Goal: Task Accomplishment & Management: Use online tool/utility

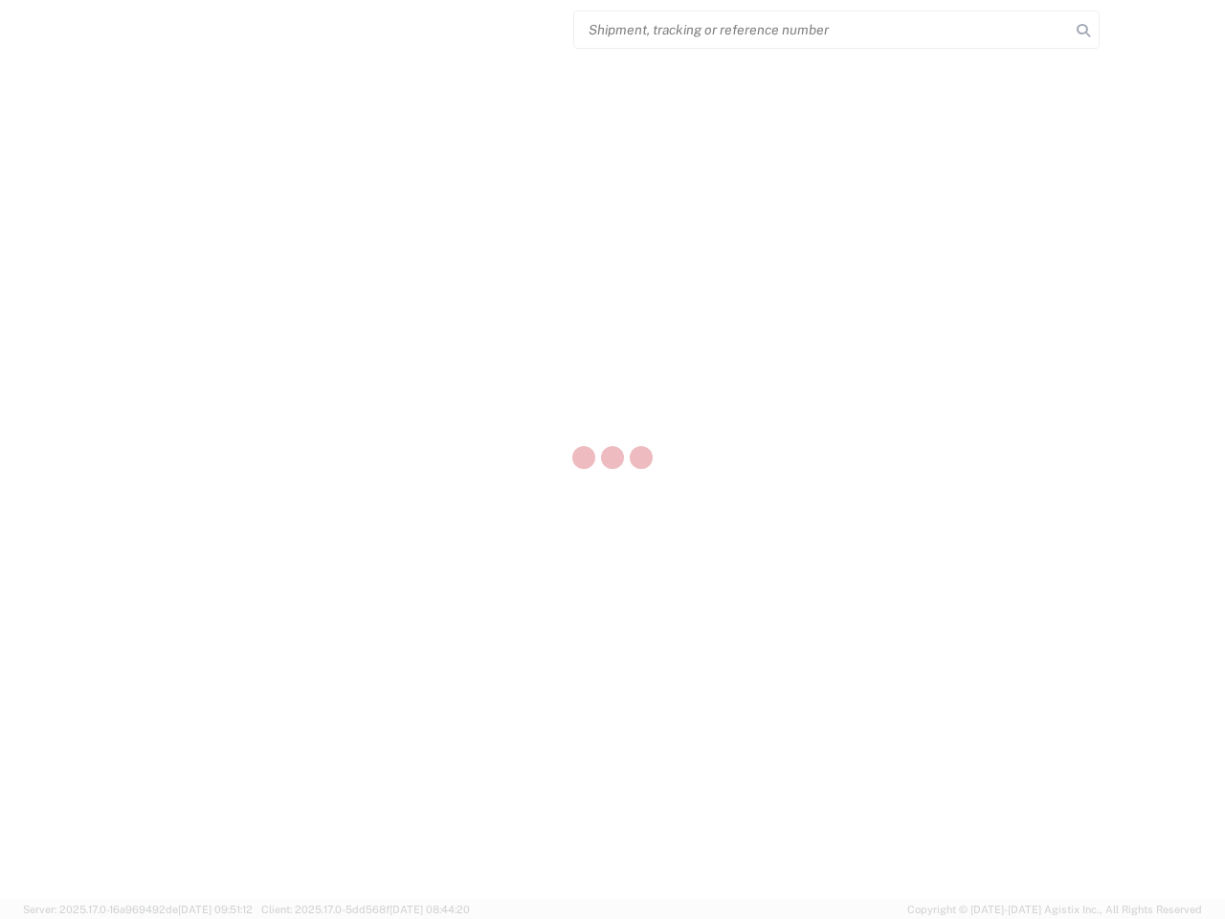
select select "US"
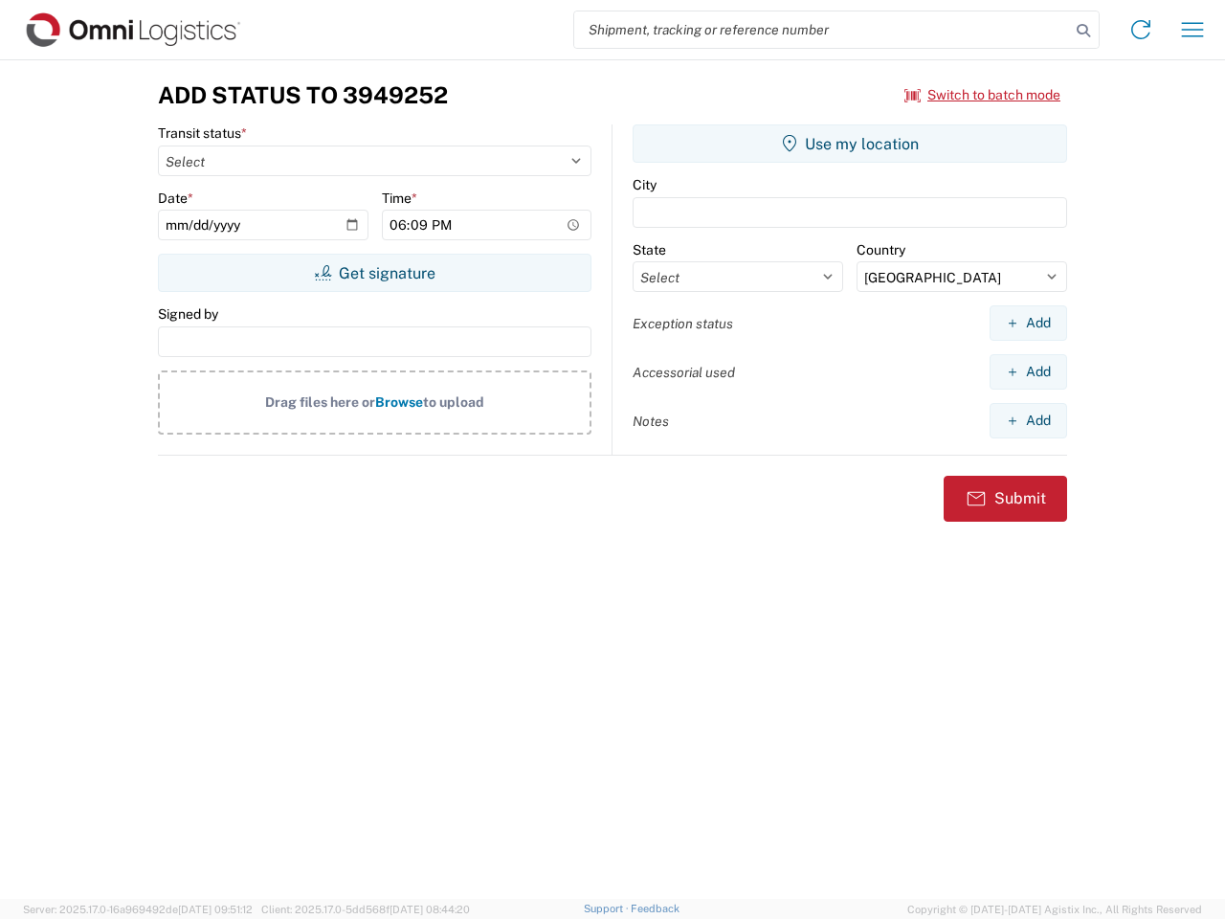
click at [822, 30] on input "search" at bounding box center [822, 29] width 496 height 36
click at [1084, 31] on icon at bounding box center [1083, 30] width 27 height 27
click at [1141, 30] on icon at bounding box center [1141, 29] width 31 height 31
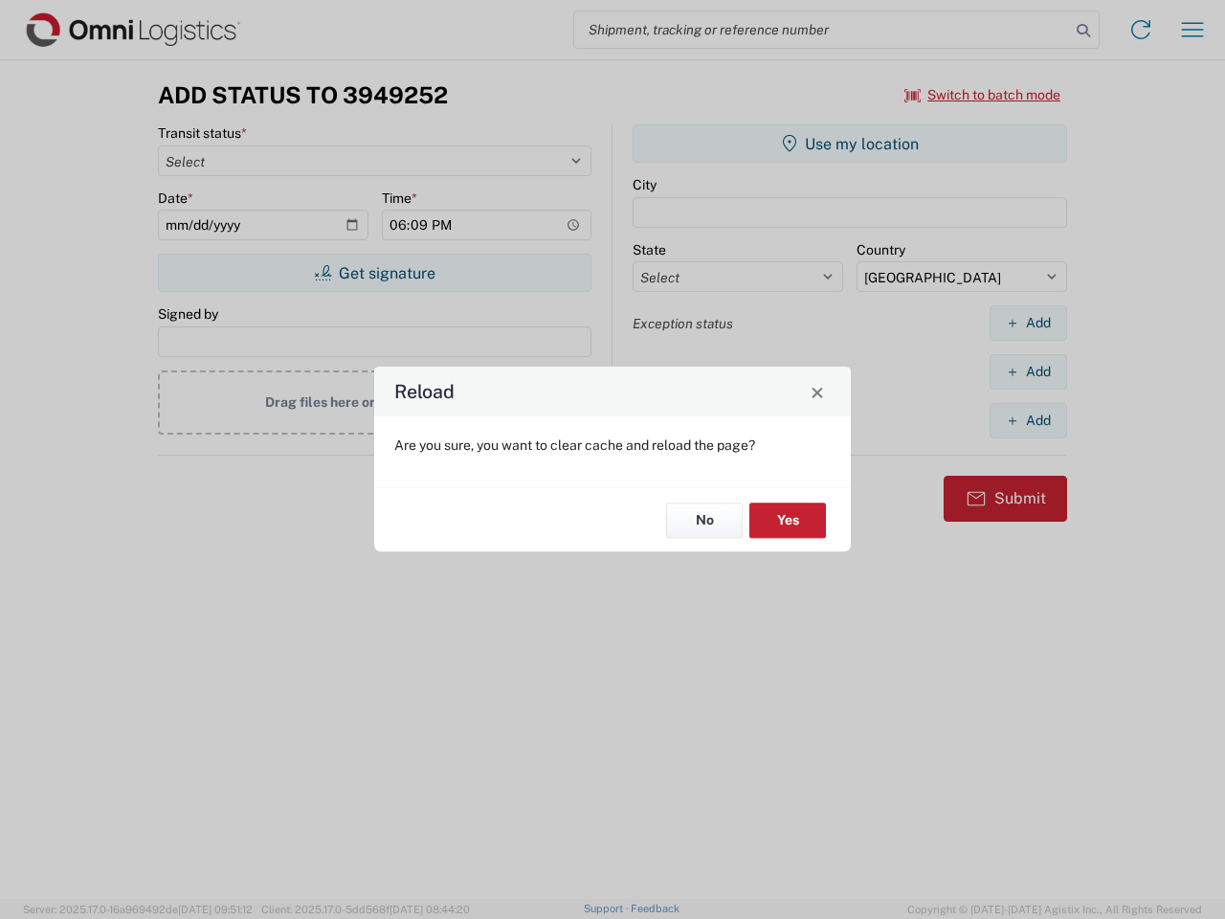
click at [1193, 30] on div "Reload Are you sure, you want to clear cache and reload the page? No Yes" at bounding box center [612, 459] width 1225 height 919
click at [983, 95] on div "Reload Are you sure, you want to clear cache and reload the page? No Yes" at bounding box center [612, 459] width 1225 height 919
click at [374, 273] on div "Reload Are you sure, you want to clear cache and reload the page? No Yes" at bounding box center [612, 459] width 1225 height 919
click at [850, 144] on div "Reload Are you sure, you want to clear cache and reload the page? No Yes" at bounding box center [612, 459] width 1225 height 919
click at [1028, 323] on div "Reload Are you sure, you want to clear cache and reload the page? No Yes" at bounding box center [612, 459] width 1225 height 919
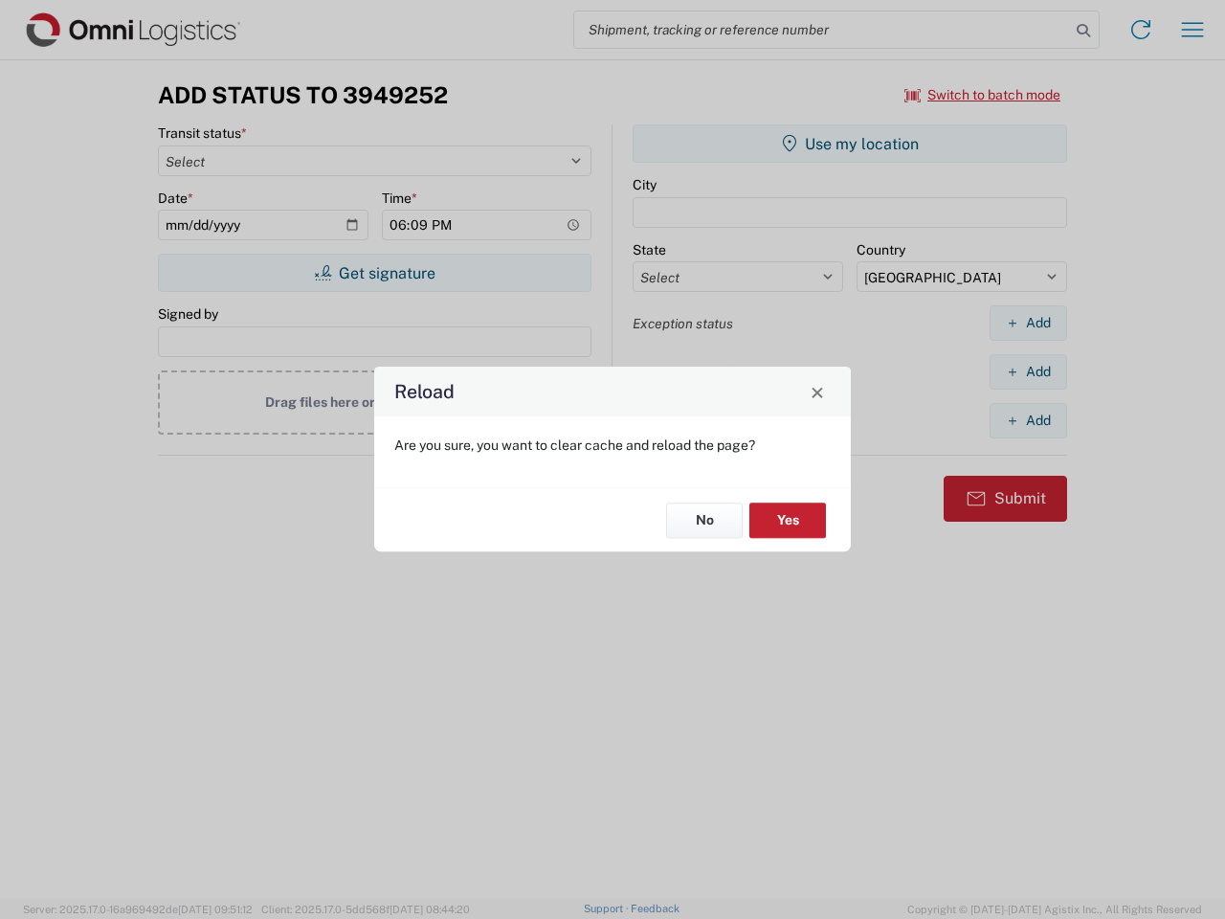
click at [1028, 371] on div "Reload Are you sure, you want to clear cache and reload the page? No Yes" at bounding box center [612, 459] width 1225 height 919
click at [1028, 420] on div "Reload Are you sure, you want to clear cache and reload the page? No Yes" at bounding box center [612, 459] width 1225 height 919
